Goal: Information Seeking & Learning: Find specific fact

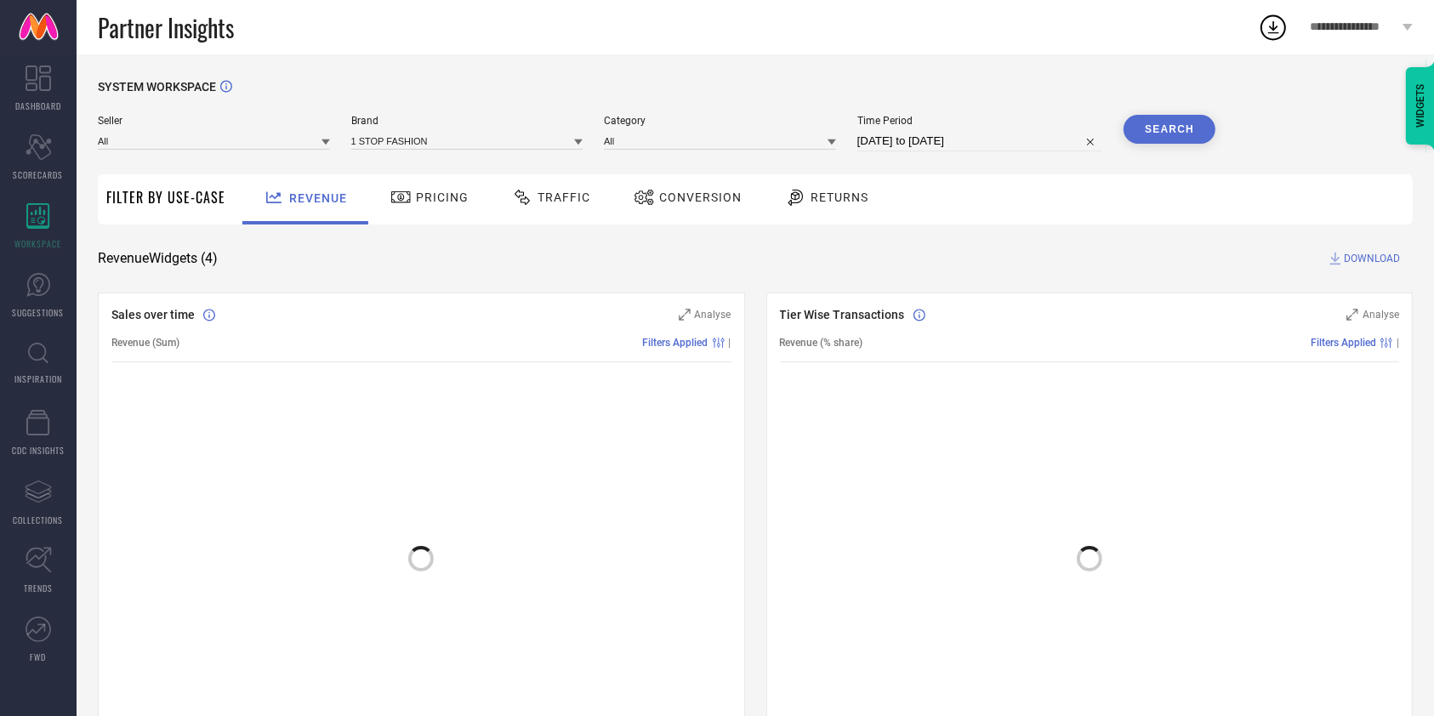
click at [38, 373] on span "INSPIRATION" at bounding box center [38, 378] width 48 height 13
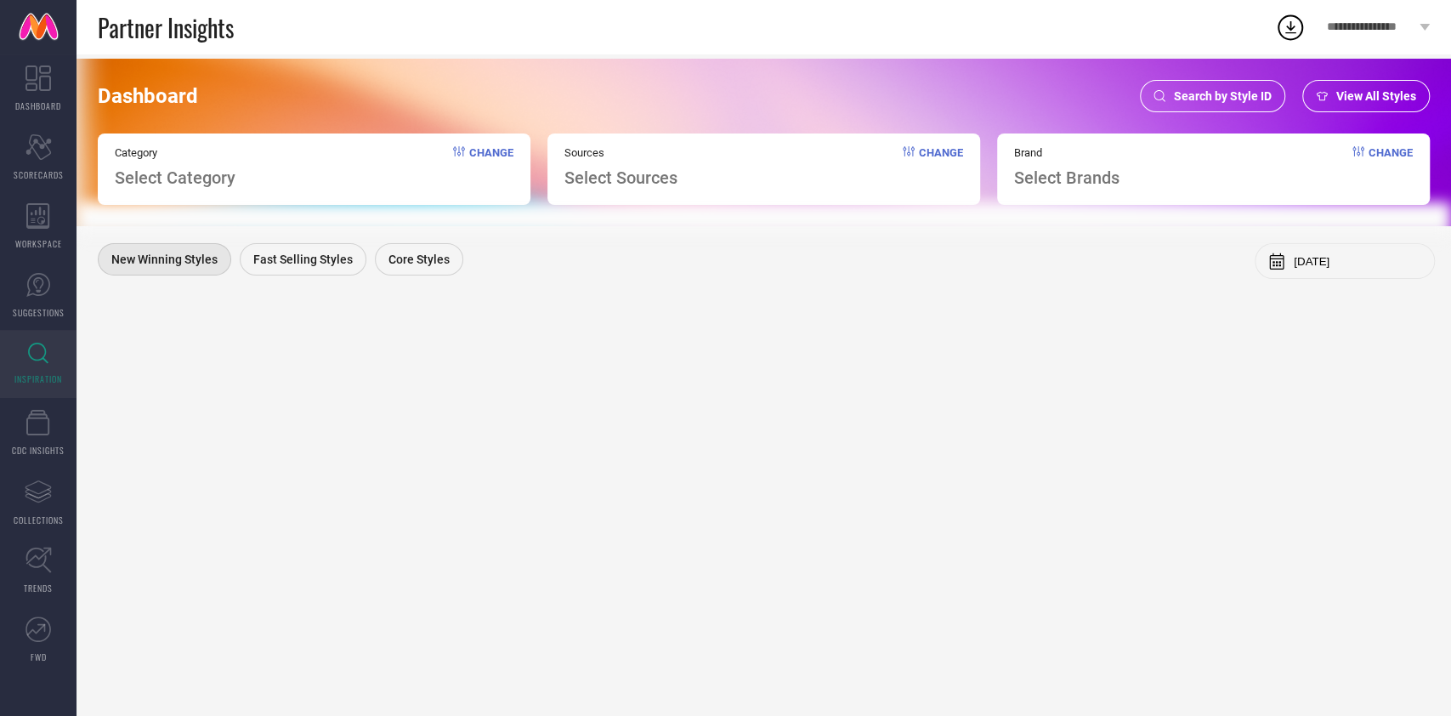
click at [1184, 97] on span "Search by Style ID" at bounding box center [1223, 96] width 98 height 14
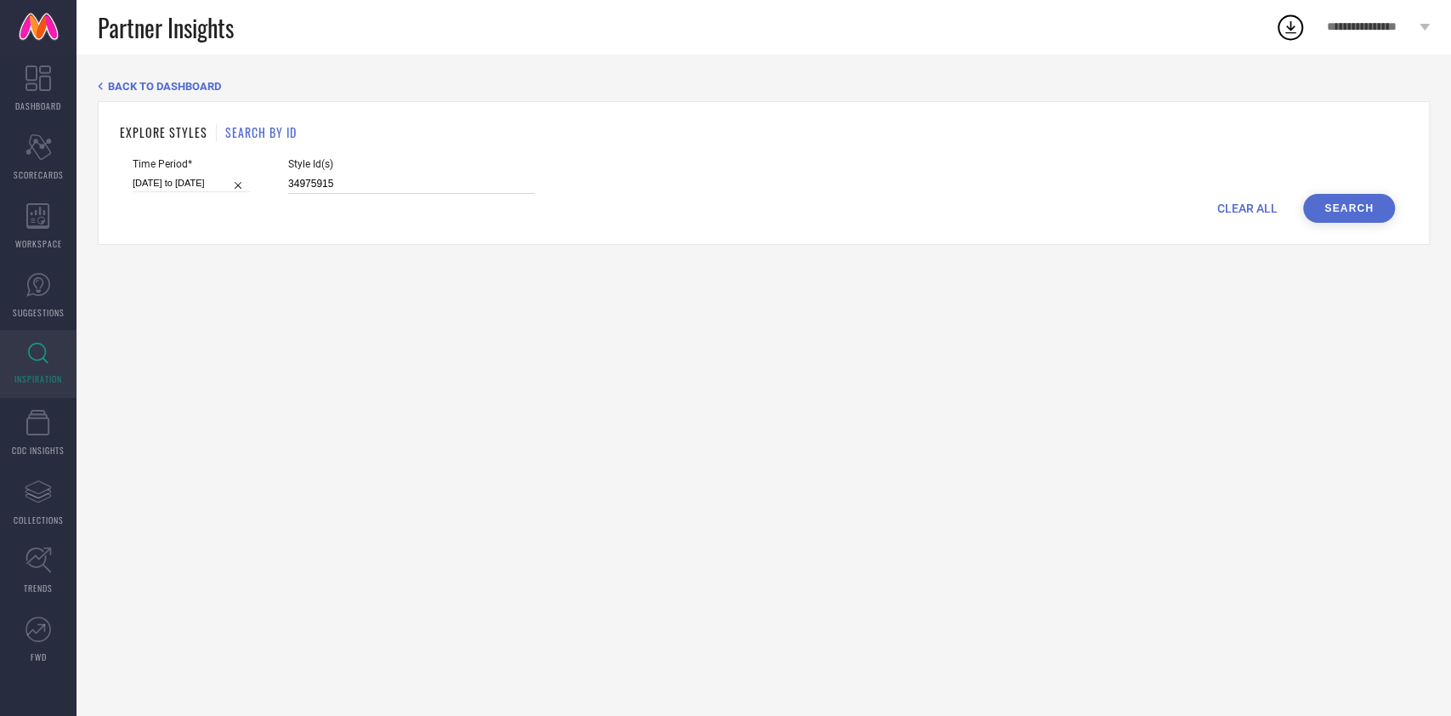
click at [388, 188] on input "34975915" at bounding box center [411, 184] width 247 height 20
paste input "5160626"
type input "35160626"
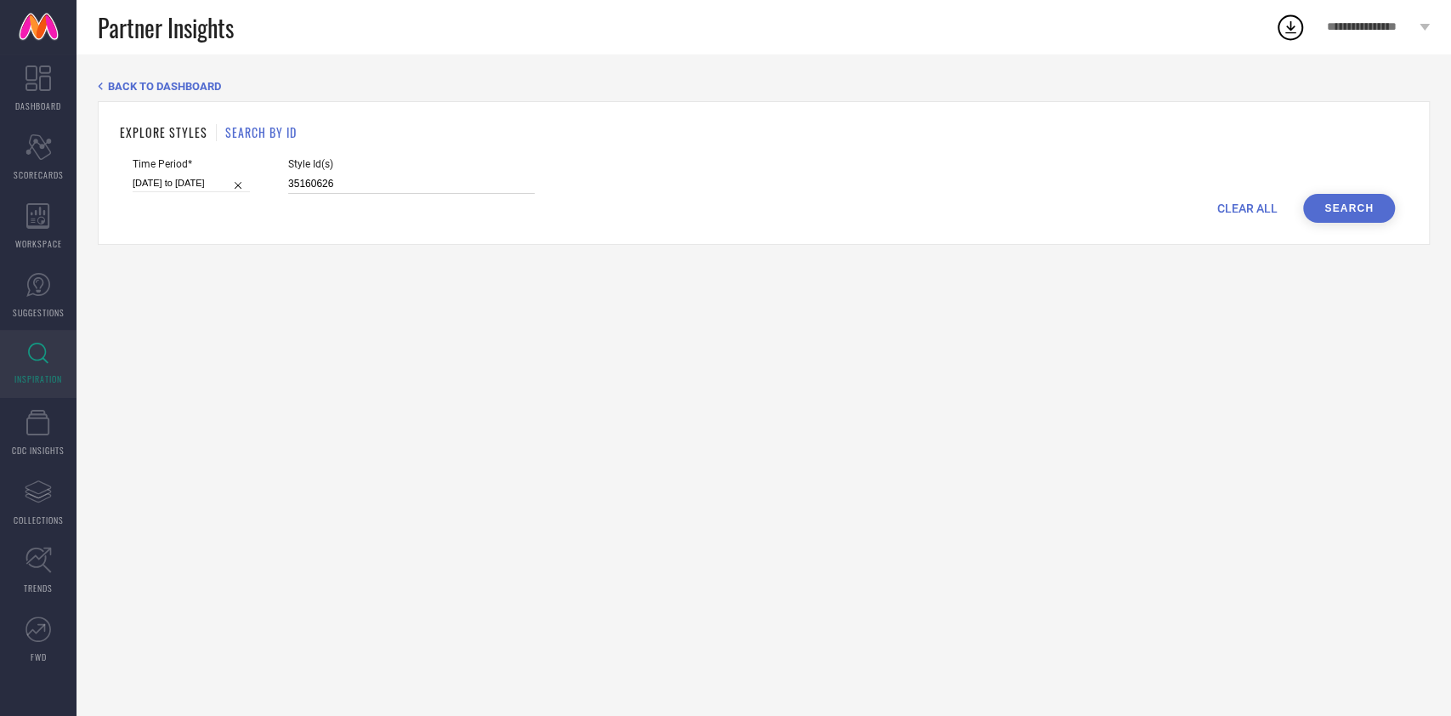
click at [185, 184] on input "[DATE] to [DATE]" at bounding box center [191, 183] width 117 height 18
select select "4"
select select "2025"
select select "5"
select select "2025"
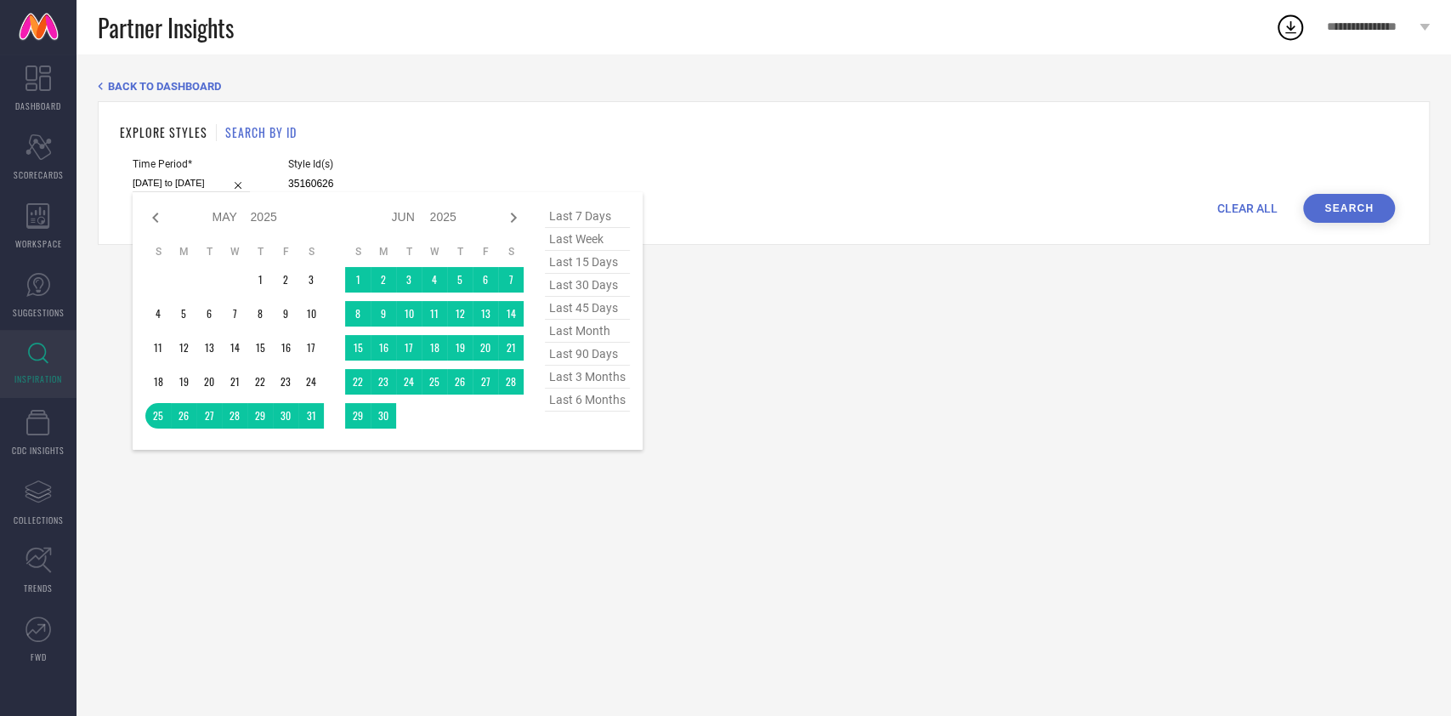
type input "35160626"
click at [597, 261] on span "last 15 days" at bounding box center [587, 262] width 85 height 23
type input "[DATE] to [DATE]"
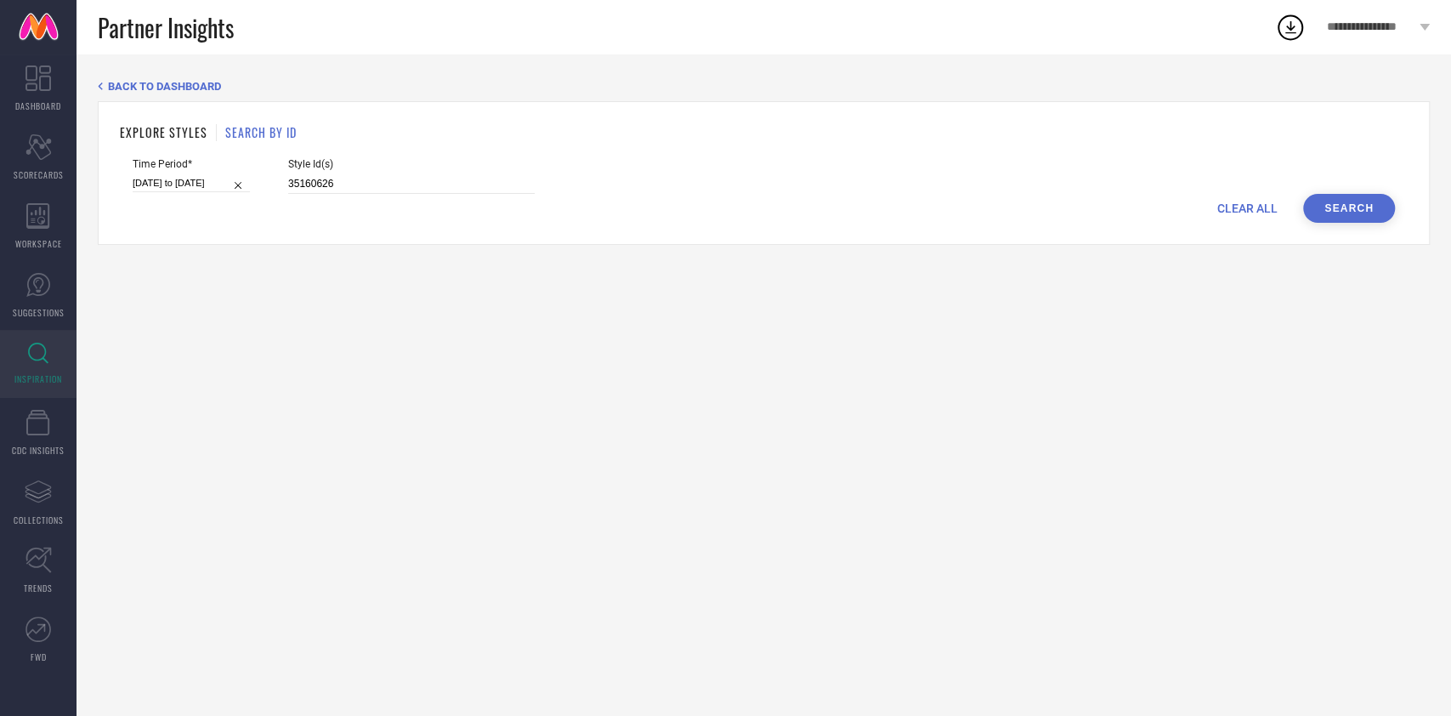
click at [1352, 202] on button "Search" at bounding box center [1349, 208] width 92 height 29
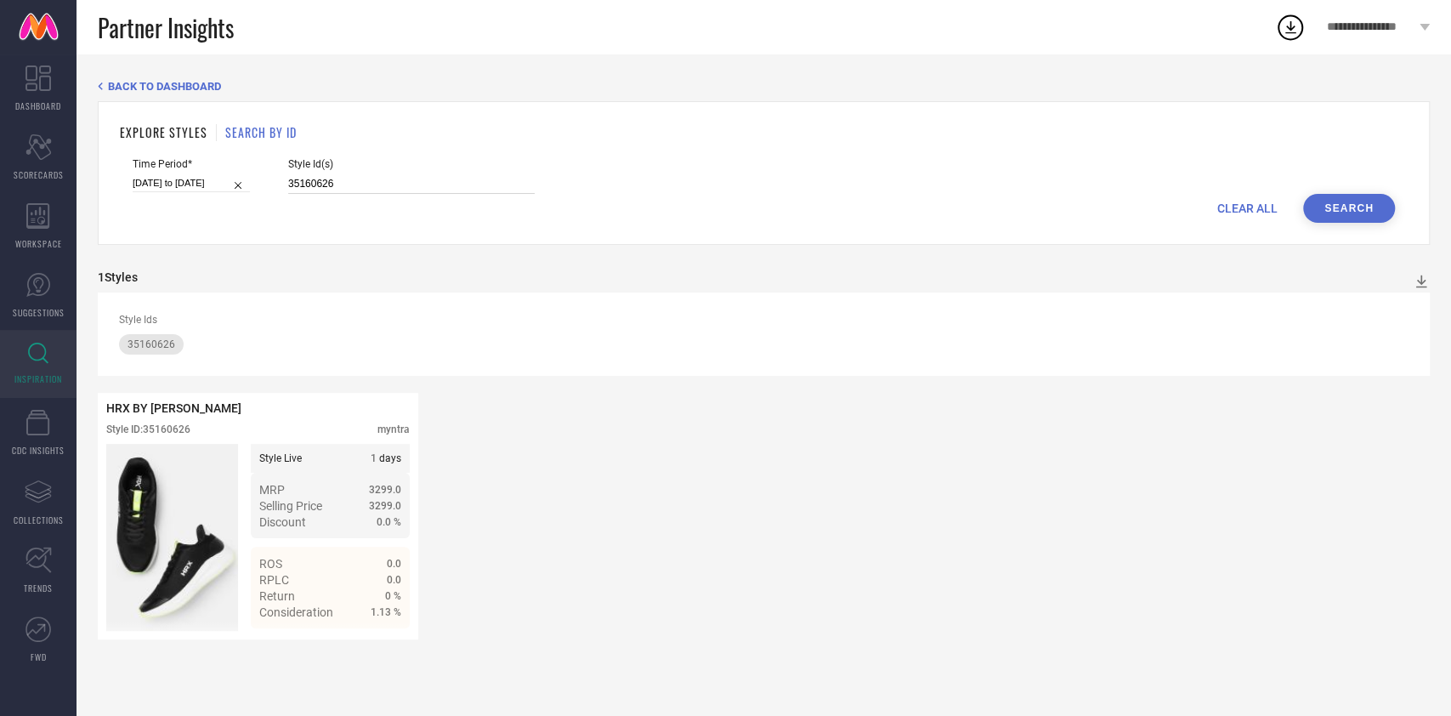
click at [380, 182] on input "35160626" at bounding box center [411, 184] width 247 height 20
paste input "1768759"
click at [1353, 203] on button "Search" at bounding box center [1349, 208] width 92 height 29
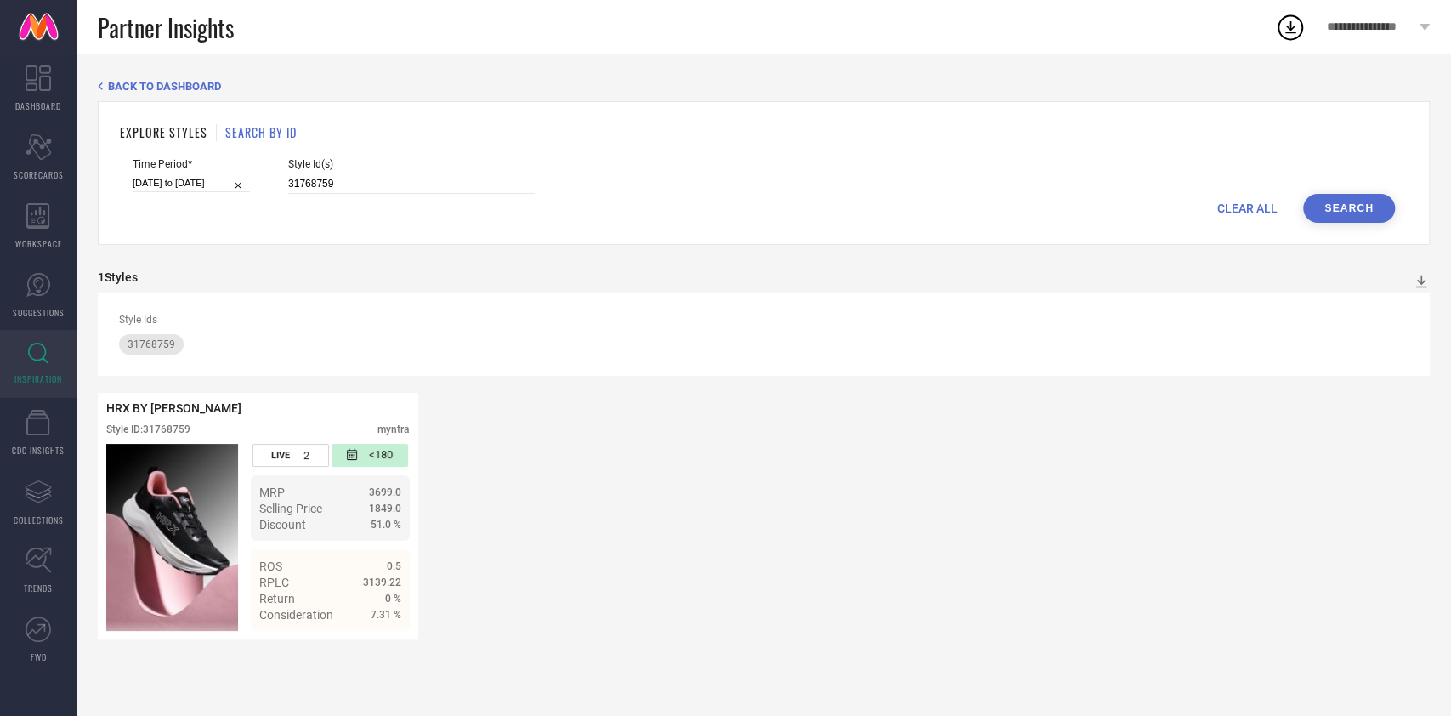
click at [361, 196] on div "CLEAR ALL Search" at bounding box center [764, 208] width 1263 height 29
click at [372, 189] on input "31768759" at bounding box center [411, 184] width 247 height 20
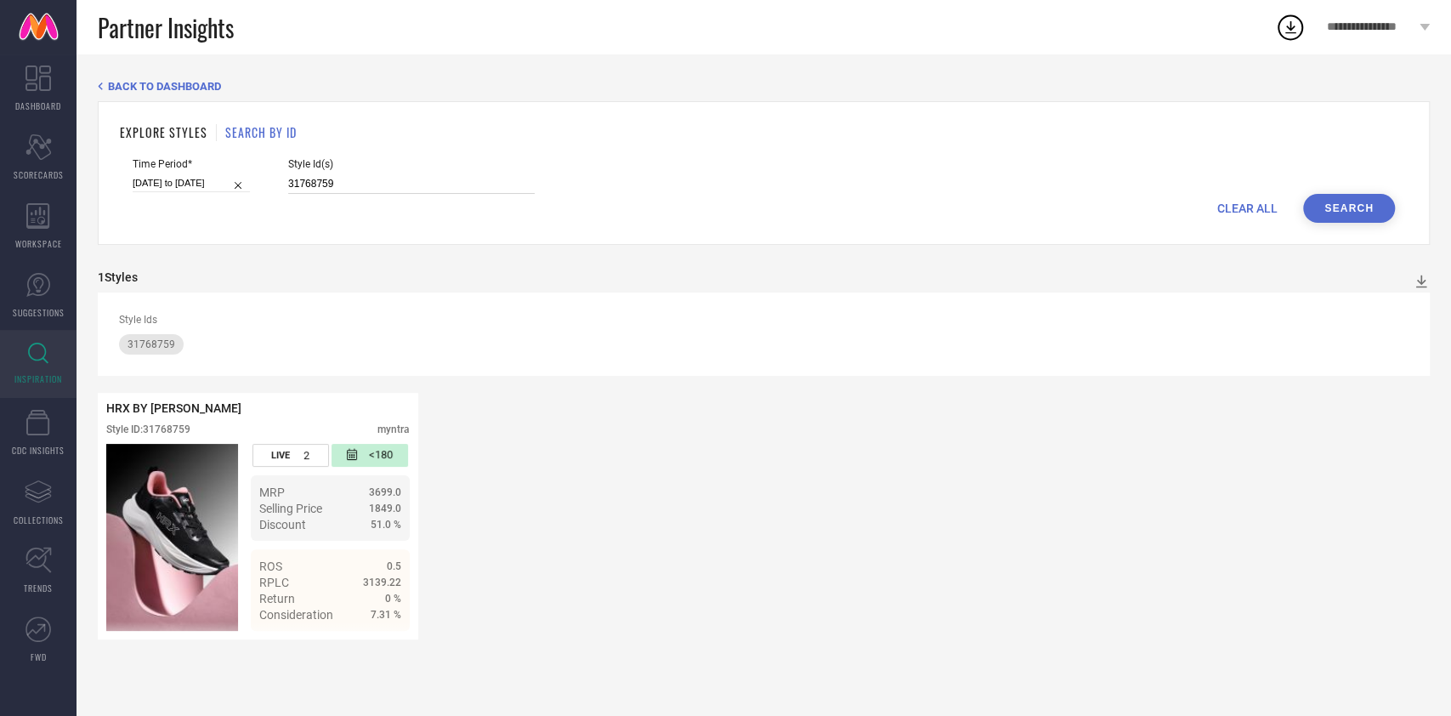
paste input "5160968"
click at [1355, 202] on button "Search" at bounding box center [1349, 208] width 92 height 29
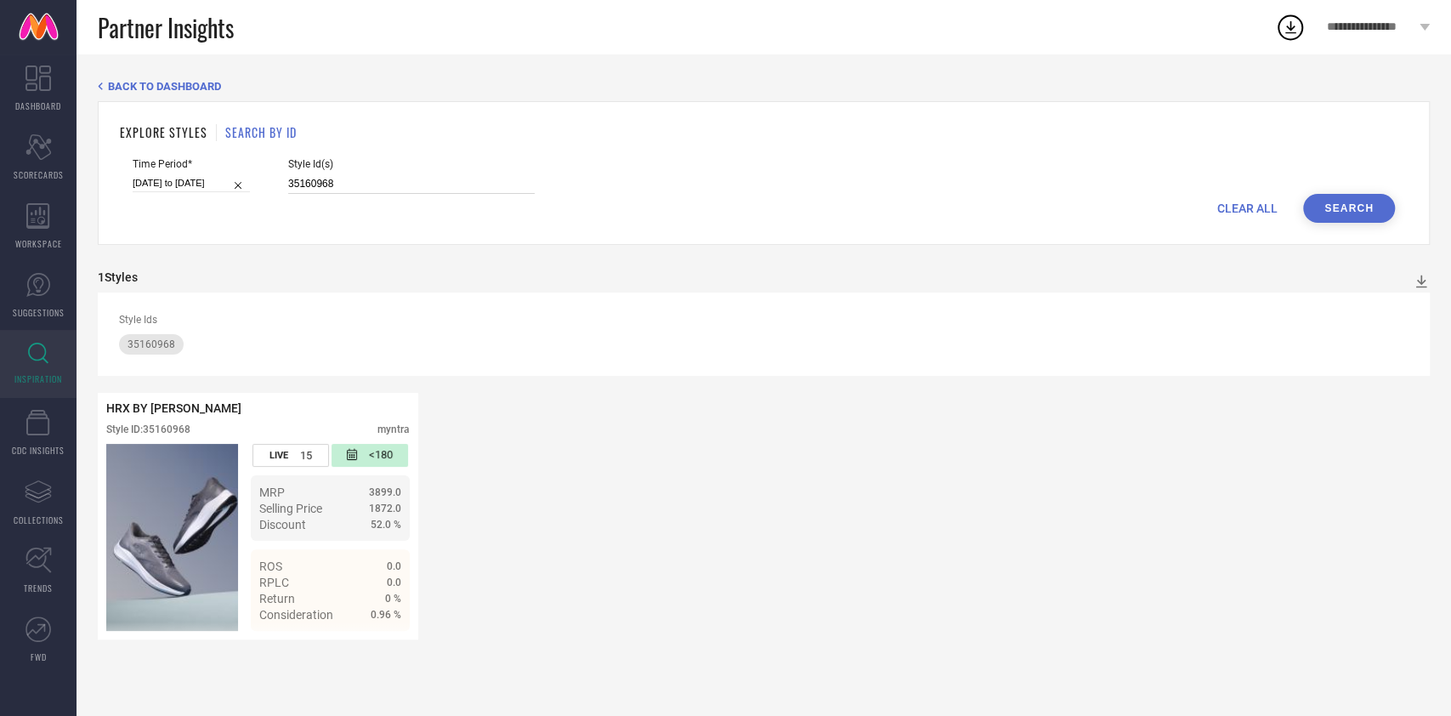
click at [389, 179] on input "35160968" at bounding box center [411, 184] width 247 height 20
paste input "0758769 30758771"
click at [1363, 213] on button "Search" at bounding box center [1349, 208] width 92 height 29
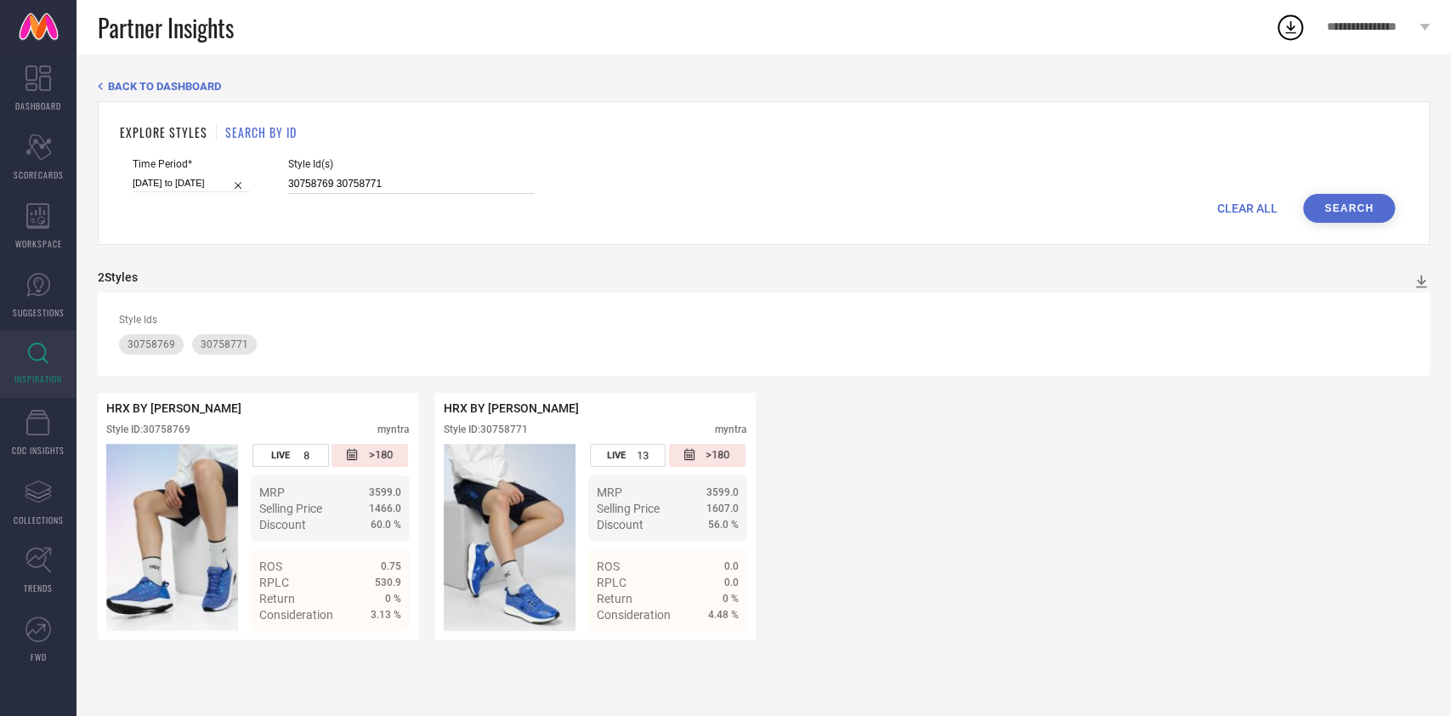
click at [410, 191] on input "30758769 30758771" at bounding box center [411, 184] width 247 height 20
paste input "27064208 31768759 35160626 35160629 35160940 35160968 35160976 31757701 3075876…"
type input "27064208 31768759 35160626 35160629 35160940 35160968 35160976 31757701 3075876…"
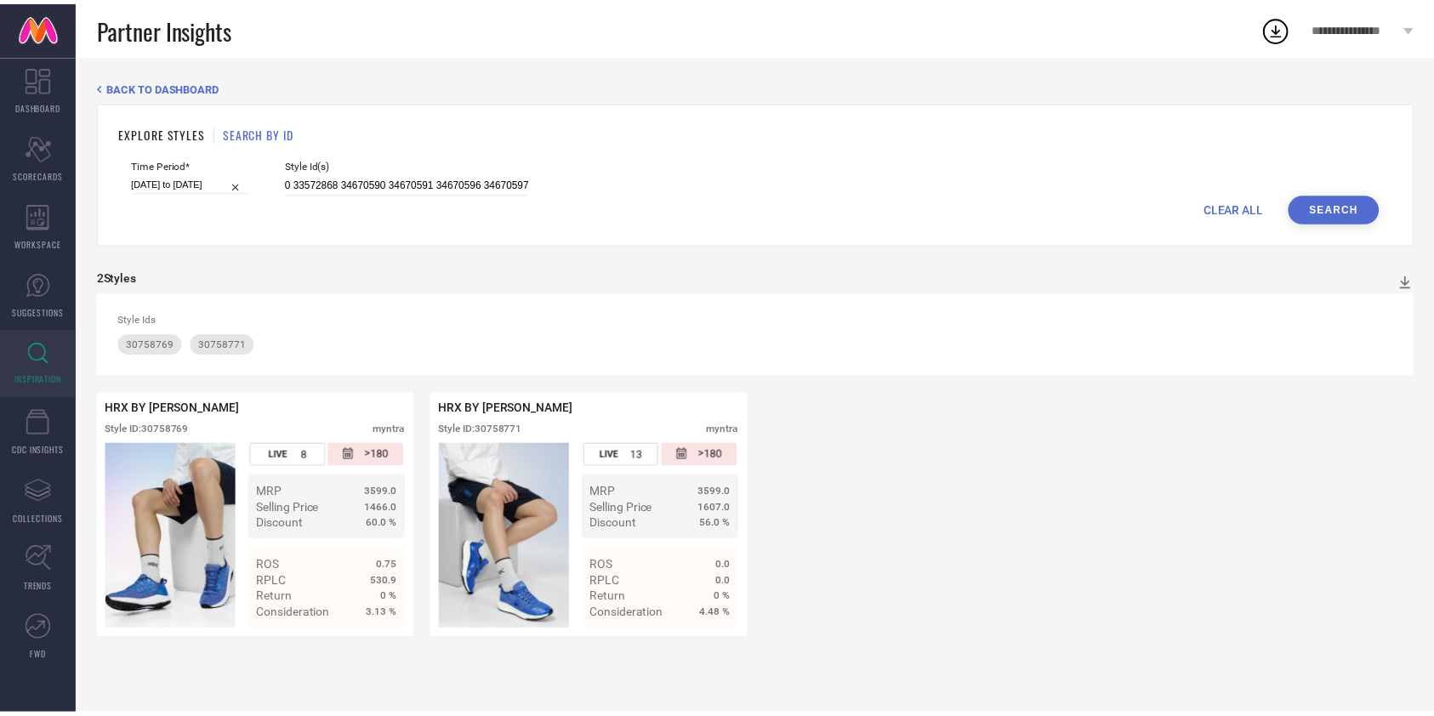
scroll to position [0, 0]
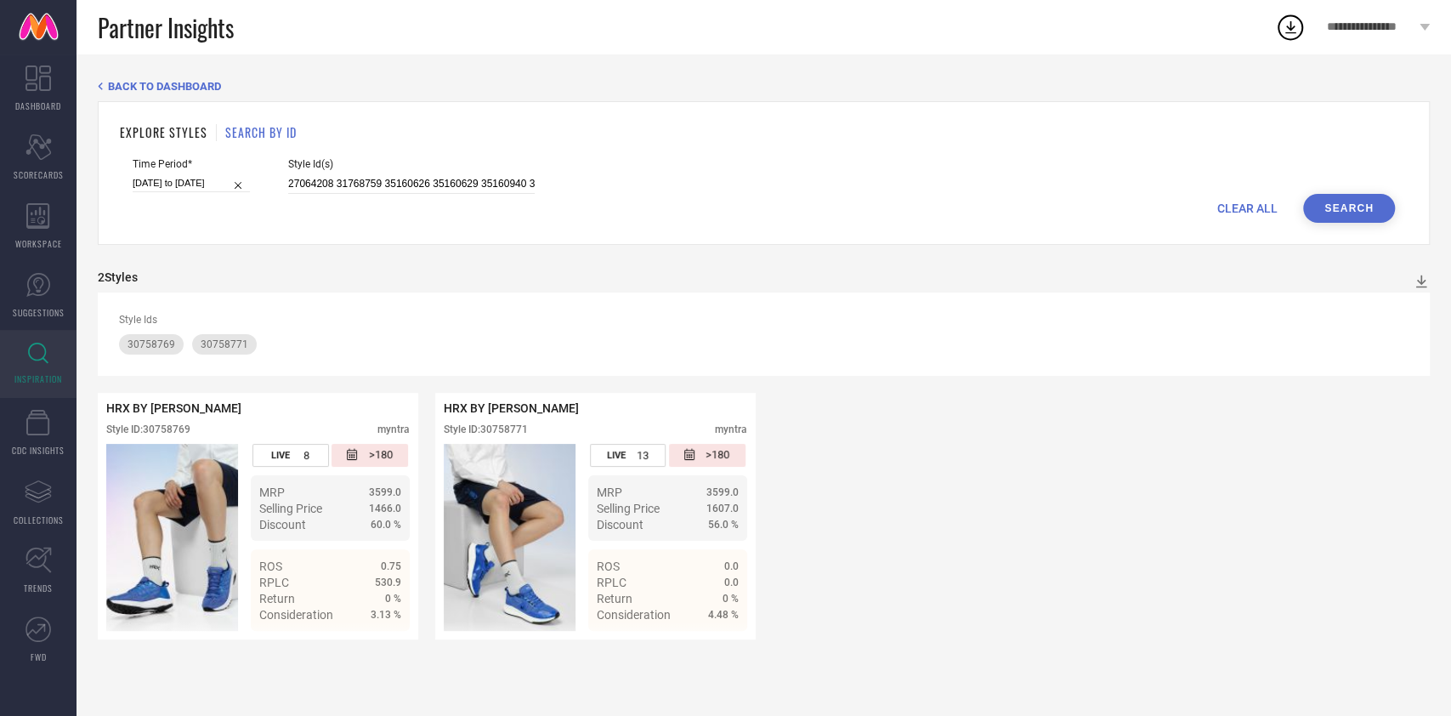
click at [1346, 212] on button "Search" at bounding box center [1349, 208] width 92 height 29
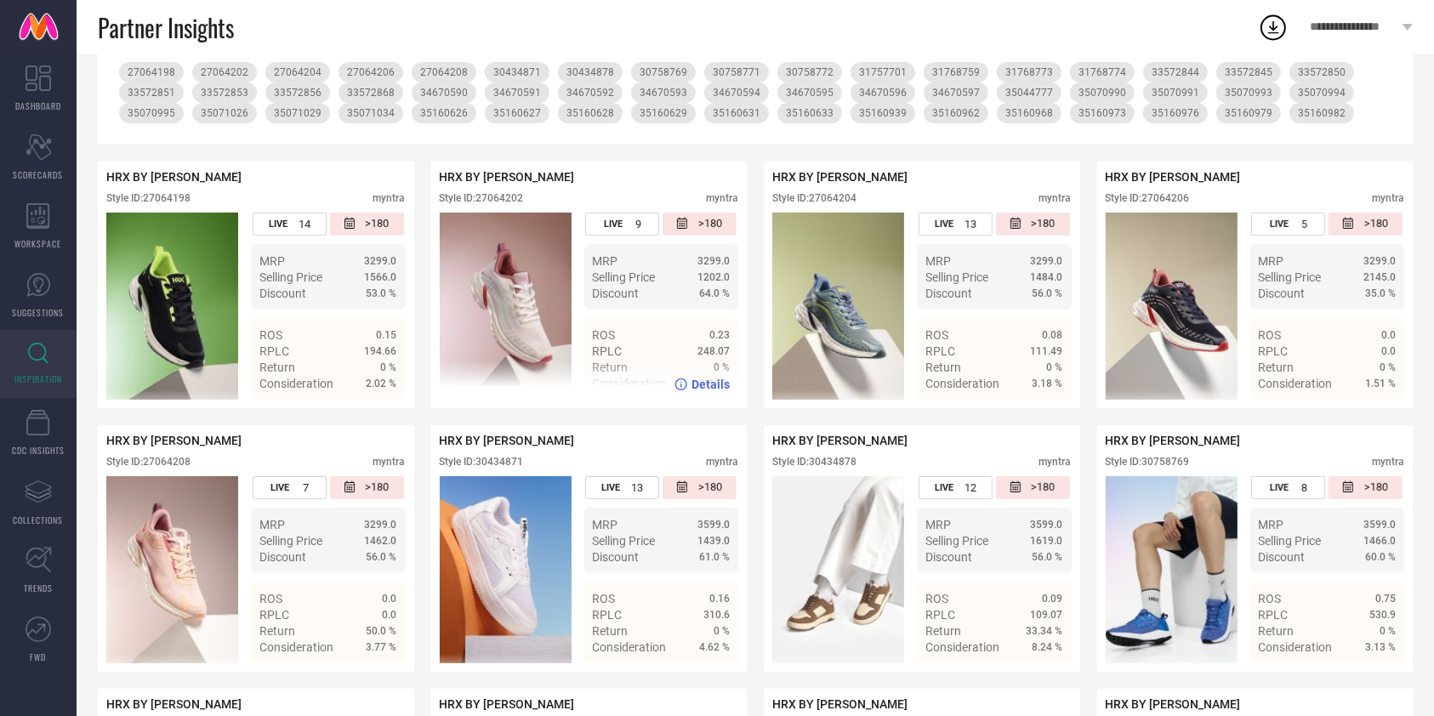
scroll to position [272, 0]
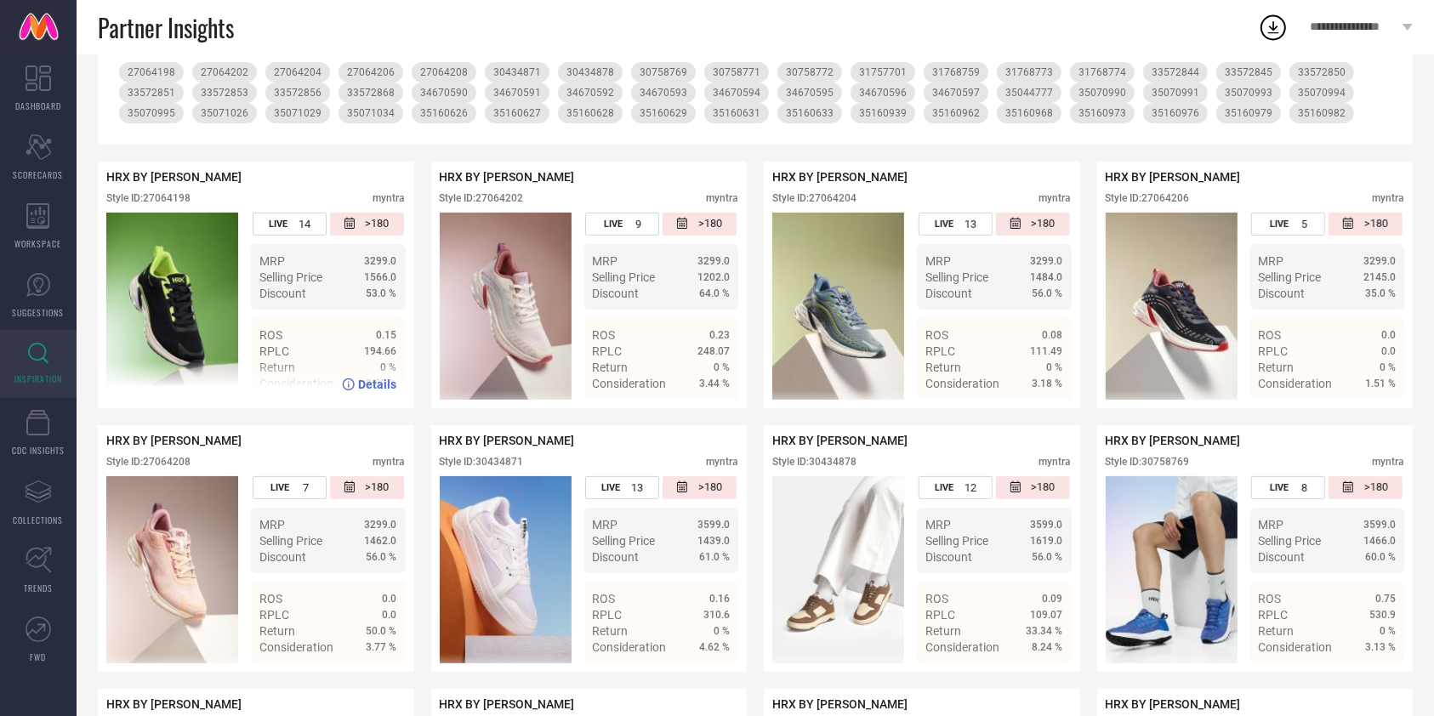
click at [170, 195] on div "Style ID: 27064198" at bounding box center [148, 198] width 84 height 12
copy div "27064198"
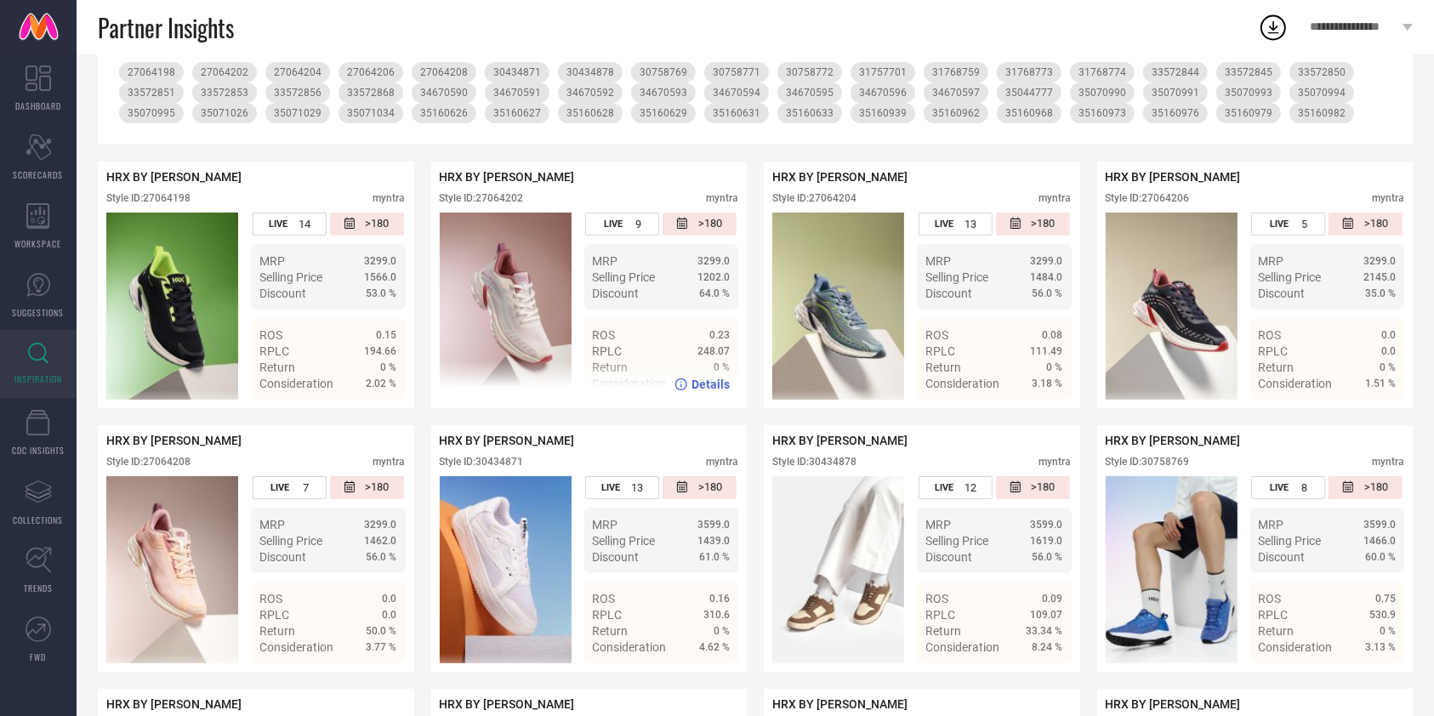
click at [504, 198] on div "Style ID: 27064202" at bounding box center [482, 198] width 84 height 12
copy div "27064202"
